Goal: Check status

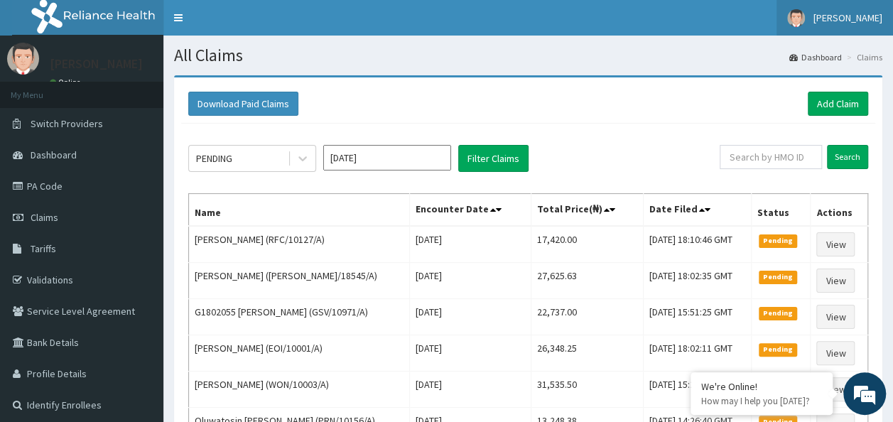
click at [873, 22] on span "[PERSON_NAME]" at bounding box center [848, 17] width 69 height 13
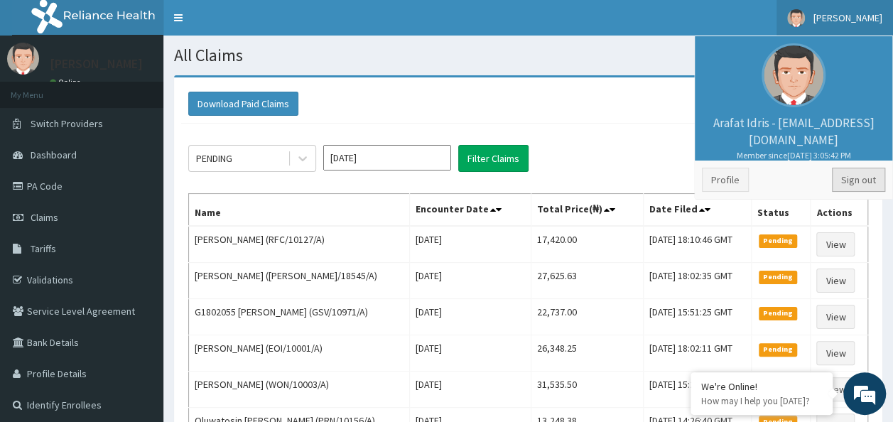
click at [856, 186] on link "Sign out" at bounding box center [858, 180] width 53 height 24
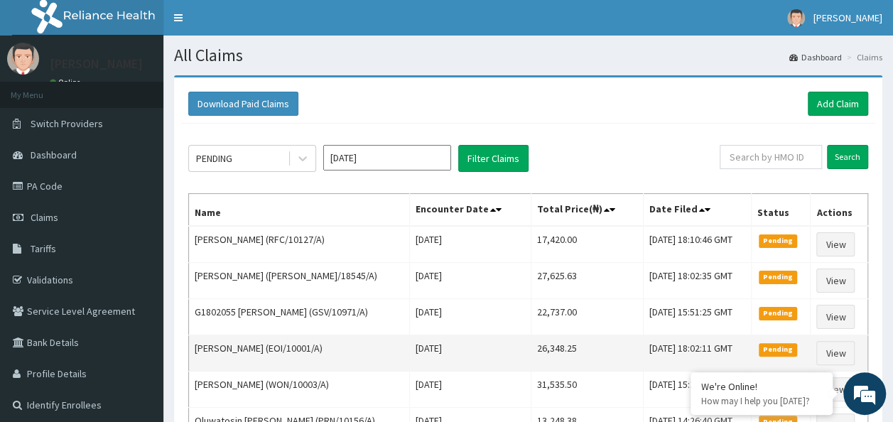
scroll to position [71, 0]
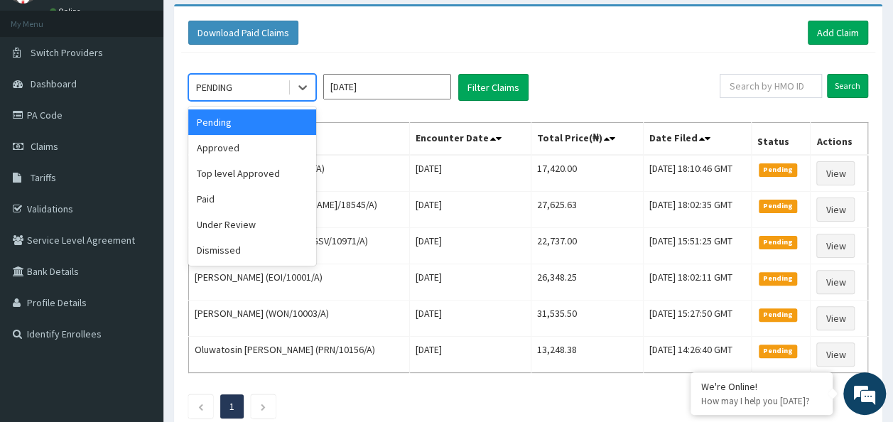
click at [247, 95] on div "PENDING" at bounding box center [238, 87] width 99 height 23
drag, startPoint x: 249, startPoint y: 141, endPoint x: 431, endPoint y: 114, distance: 183.9
click at [249, 141] on div "Approved" at bounding box center [252, 148] width 128 height 26
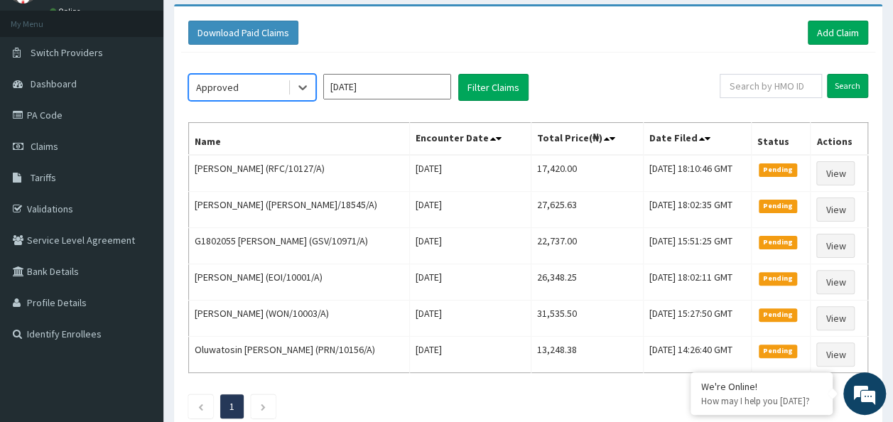
click at [492, 101] on div "option Approved, selected. Select is focused ,type to refine list, press Down t…" at bounding box center [528, 243] width 694 height 380
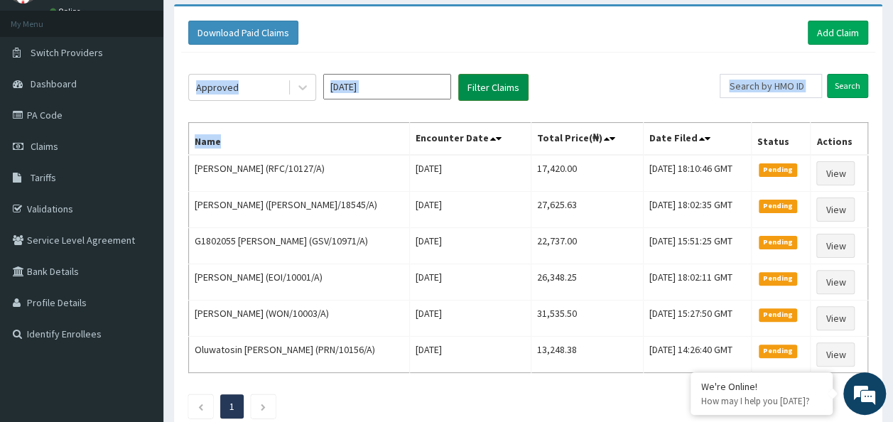
click at [489, 95] on button "Filter Claims" at bounding box center [493, 87] width 70 height 27
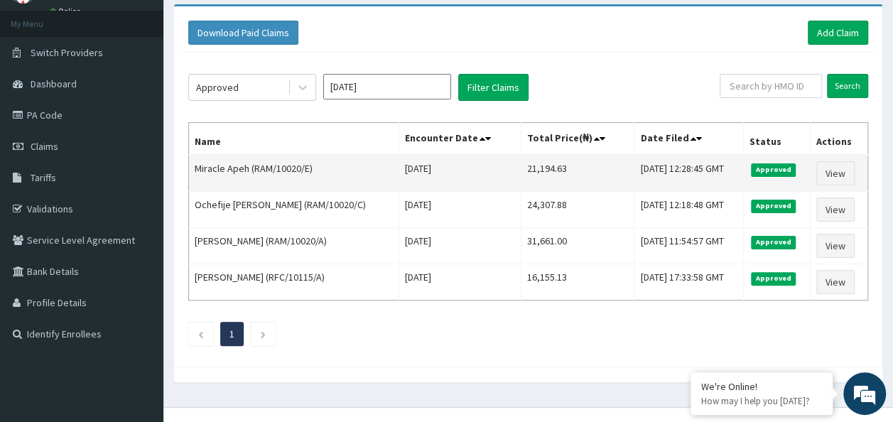
drag, startPoint x: 643, startPoint y: 39, endPoint x: 289, endPoint y: 171, distance: 377.6
click at [635, 48] on div "Download Paid Claims Add Claim" at bounding box center [528, 33] width 694 height 39
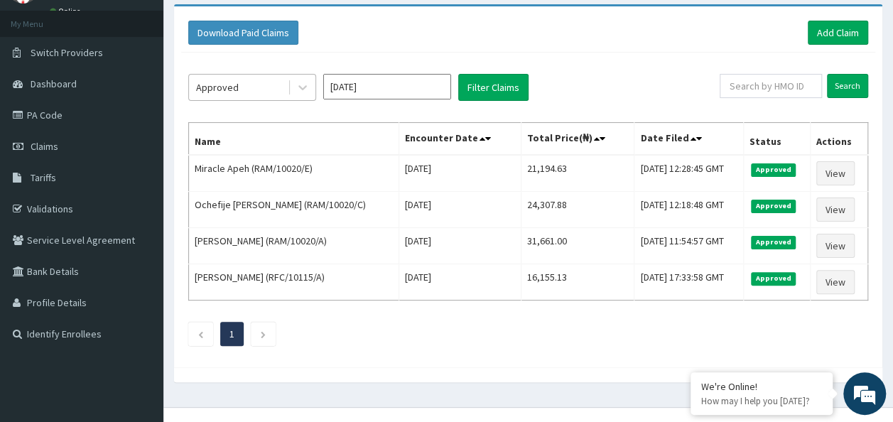
click at [272, 78] on div "Approved" at bounding box center [238, 87] width 99 height 23
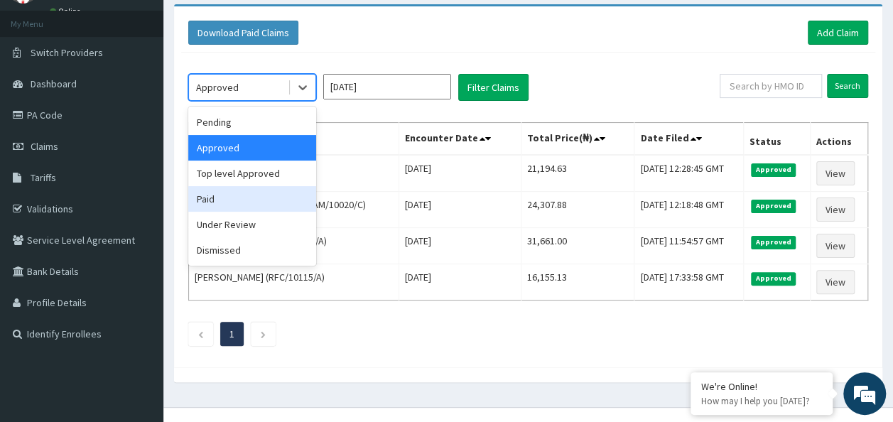
click at [249, 200] on div "Paid" at bounding box center [252, 199] width 128 height 26
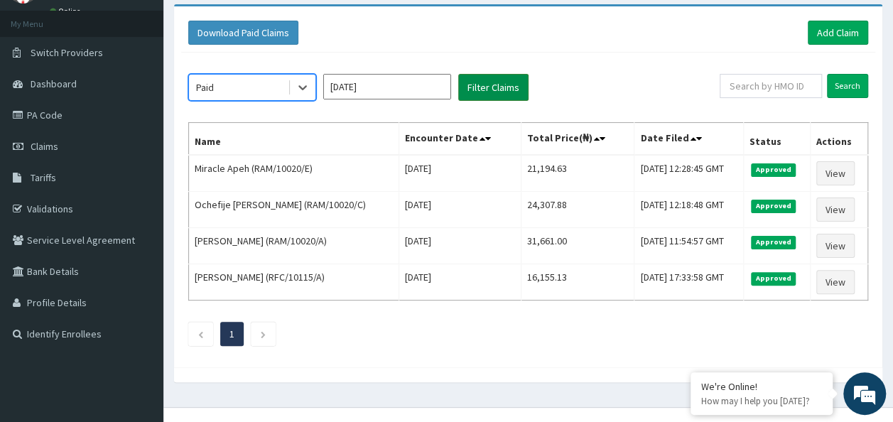
click at [484, 87] on button "Filter Claims" at bounding box center [493, 87] width 70 height 27
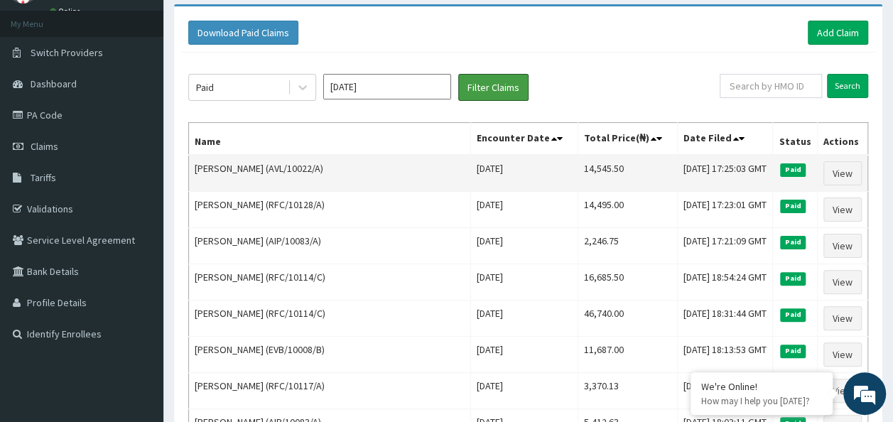
scroll to position [0, 0]
